Goal: Task Accomplishment & Management: Use online tool/utility

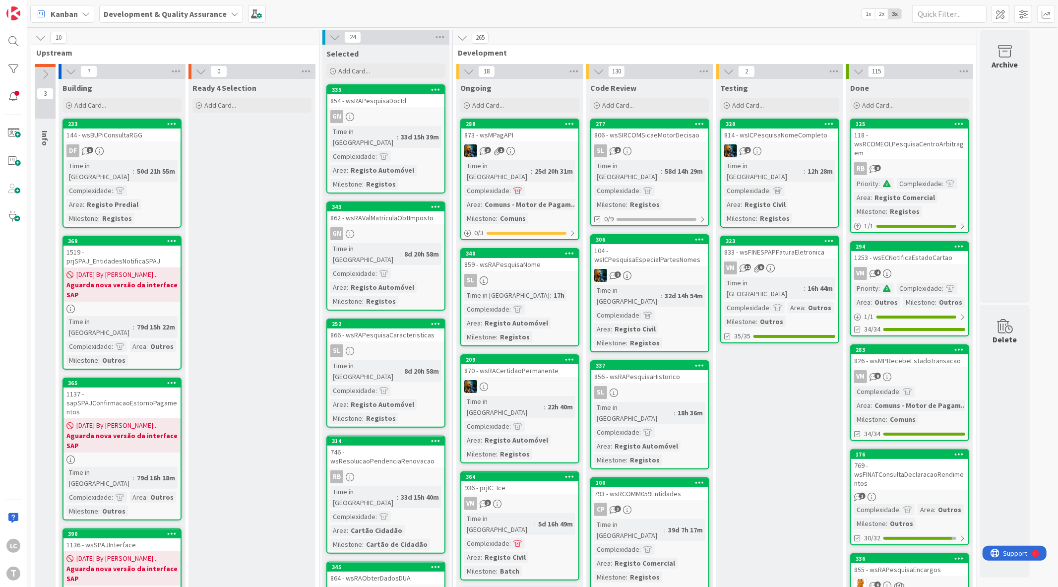
click at [13, 63] on div at bounding box center [13, 69] width 20 height 20
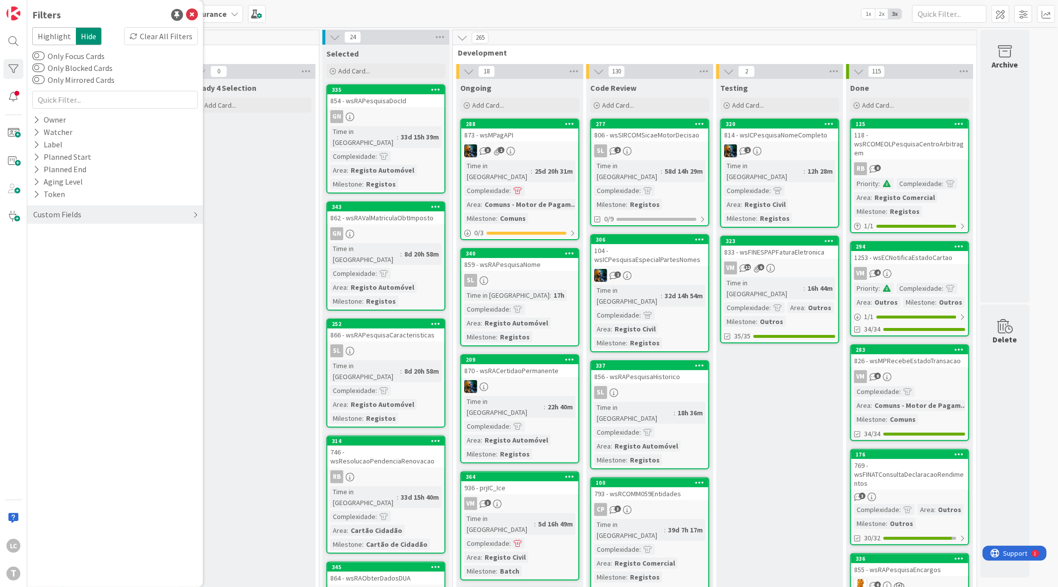
click at [62, 213] on div "Custom Fields" at bounding box center [57, 214] width 50 height 12
click at [57, 233] on button "Priority" at bounding box center [51, 235] width 39 height 12
click at [40, 249] on icon at bounding box center [38, 249] width 7 height 7
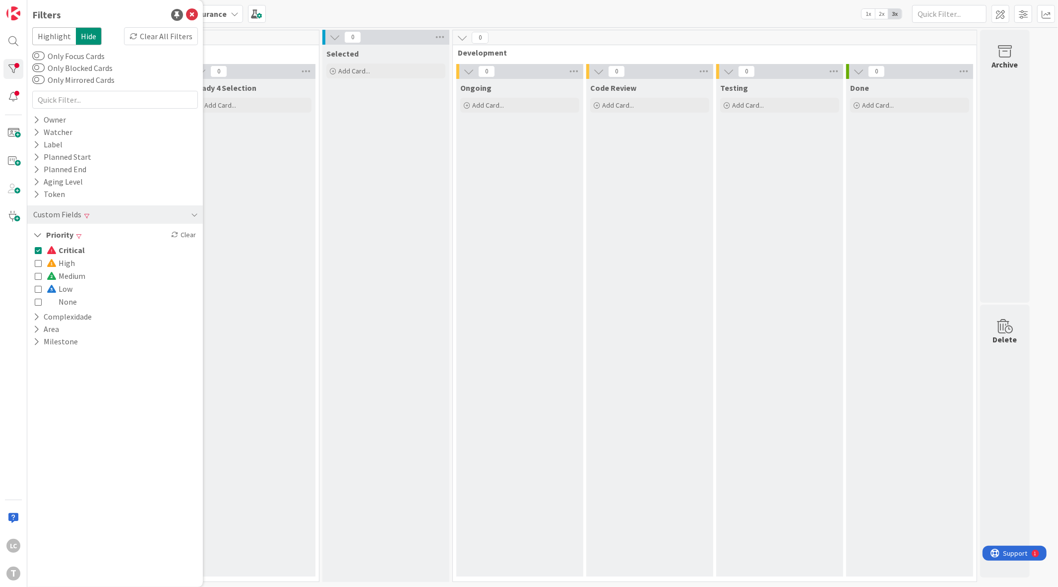
click at [40, 249] on icon at bounding box center [38, 249] width 7 height 7
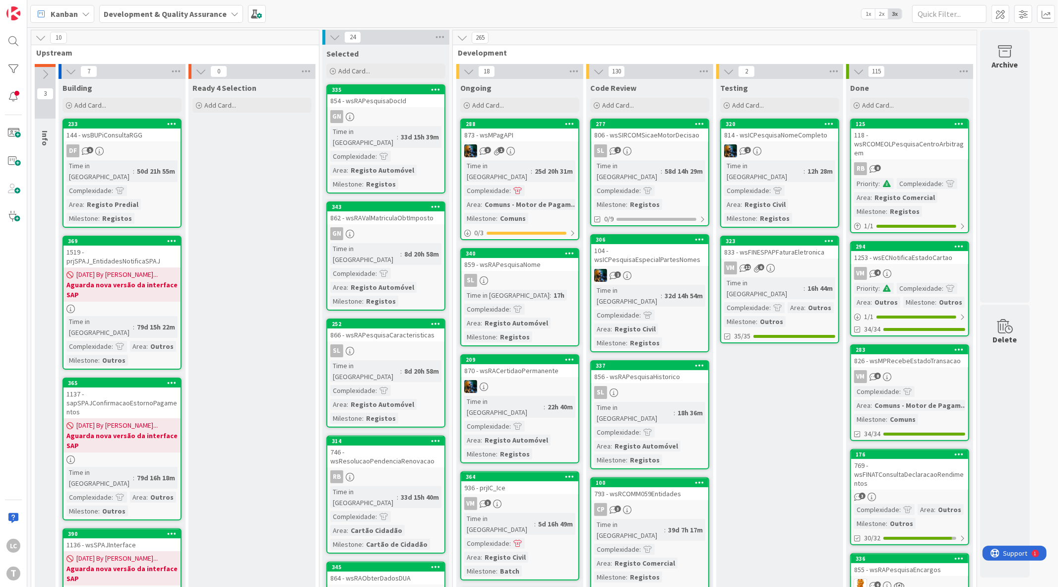
drag, startPoint x: 256, startPoint y: 313, endPoint x: 271, endPoint y: 281, distance: 36.2
drag, startPoint x: 259, startPoint y: 261, endPoint x: 288, endPoint y: 156, distance: 109.0
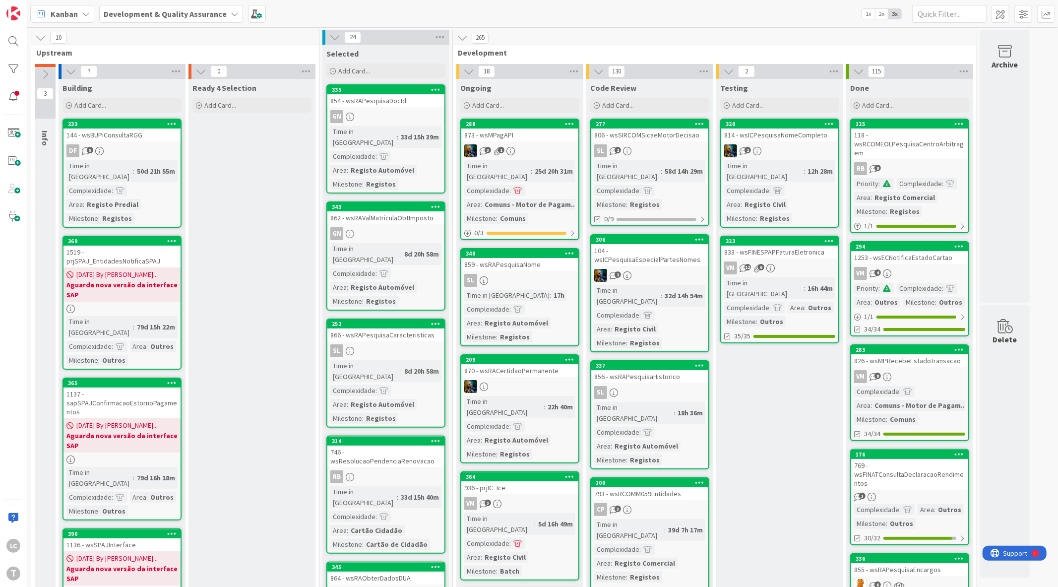
drag, startPoint x: 282, startPoint y: 151, endPoint x: 252, endPoint y: 211, distance: 66.5
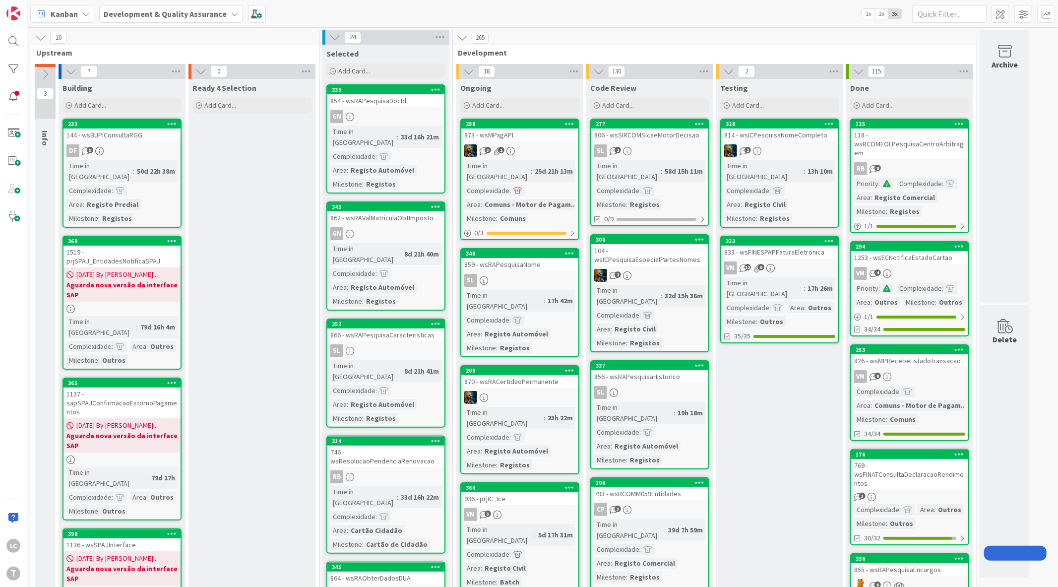
click at [791, 149] on div "1" at bounding box center [779, 150] width 117 height 13
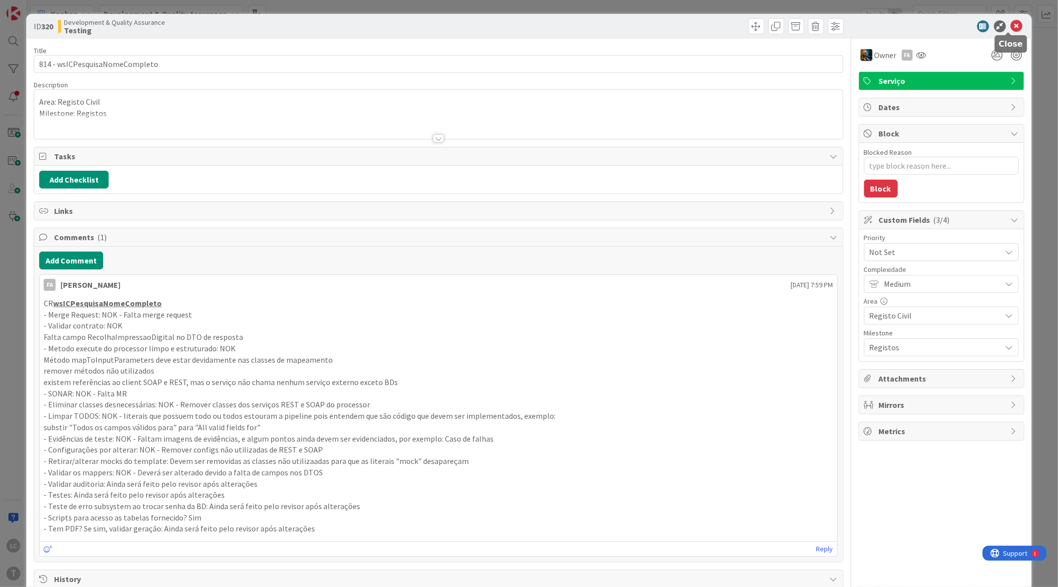
click at [1014, 25] on div at bounding box center [936, 26] width 176 height 12
click at [1010, 22] on icon at bounding box center [1016, 26] width 12 height 12
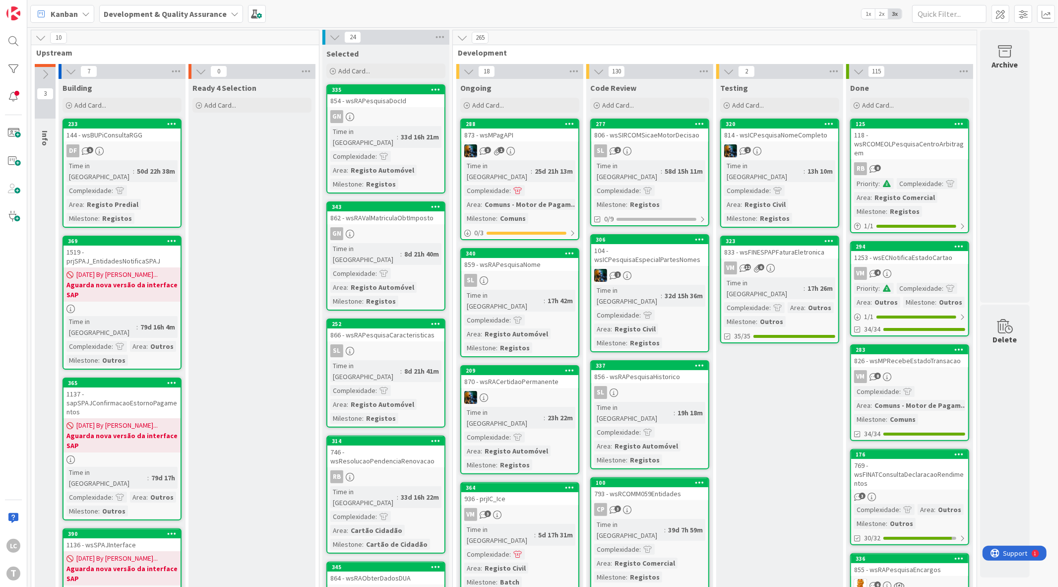
click at [794, 261] on div "VM 12 6" at bounding box center [779, 267] width 117 height 13
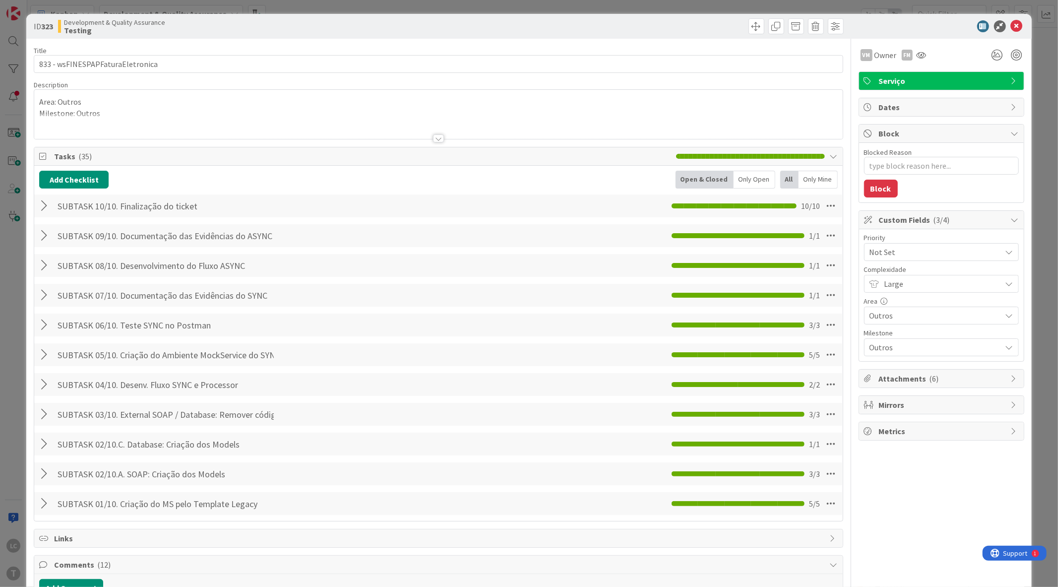
type textarea "x"
click at [1010, 27] on icon at bounding box center [1016, 26] width 12 height 12
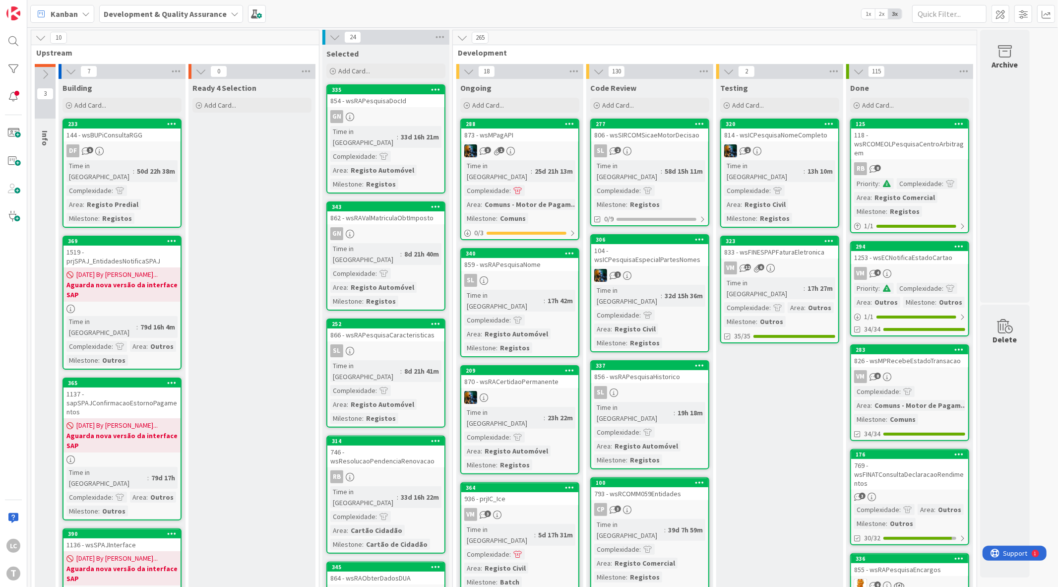
drag, startPoint x: 768, startPoint y: 527, endPoint x: 764, endPoint y: 519, distance: 8.9
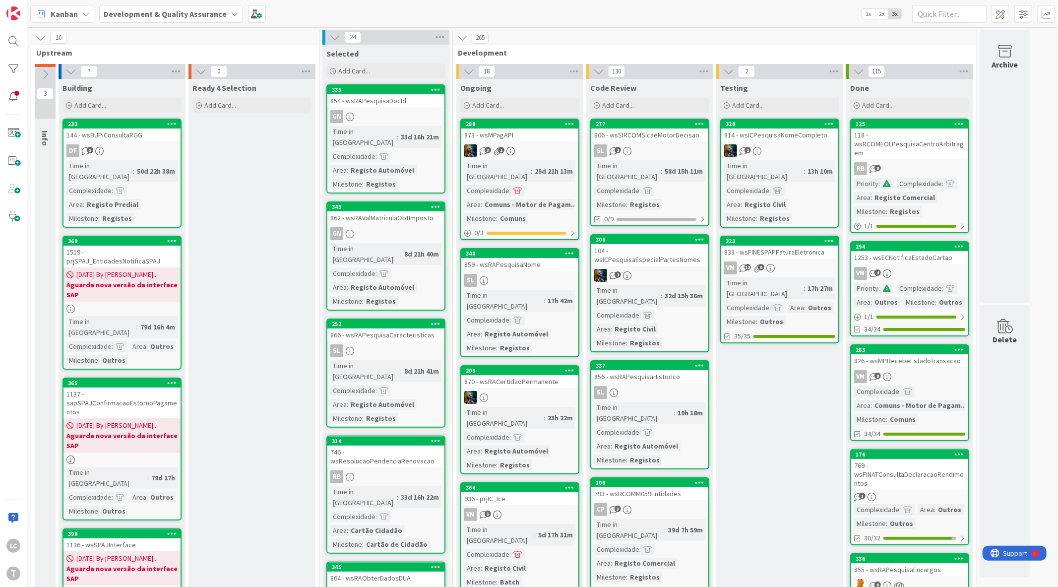
drag, startPoint x: 276, startPoint y: 215, endPoint x: 276, endPoint y: 222, distance: 6.9
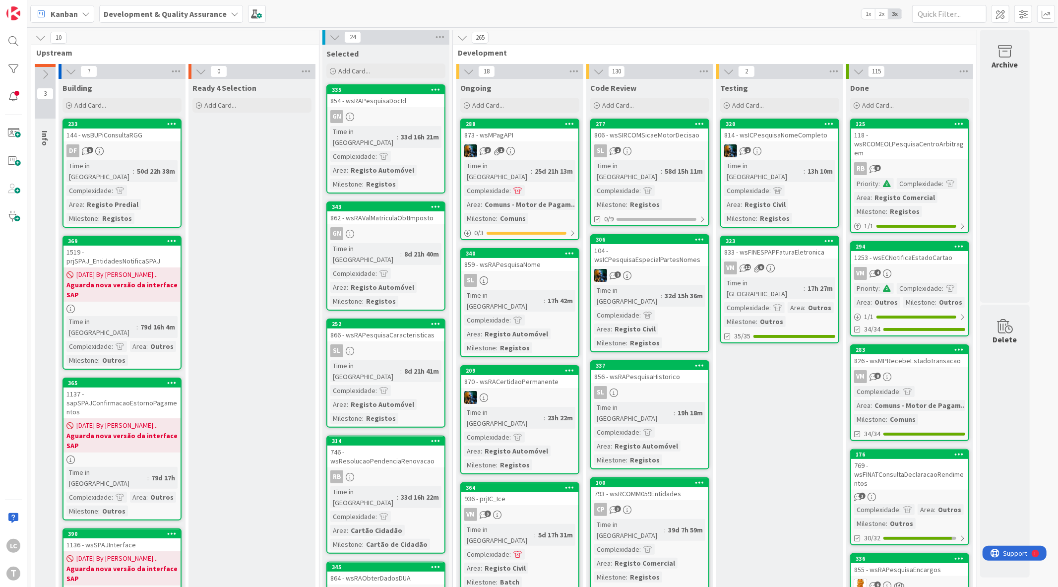
click at [685, 16] on div "Kanban Development & Quality Assurance 1x 2x 3x" at bounding box center [542, 13] width 1030 height 27
click at [802, 5] on div "Kanban Development & Quality Assurance 1x 2x 3x" at bounding box center [542, 13] width 1030 height 27
